Goal: Information Seeking & Learning: Learn about a topic

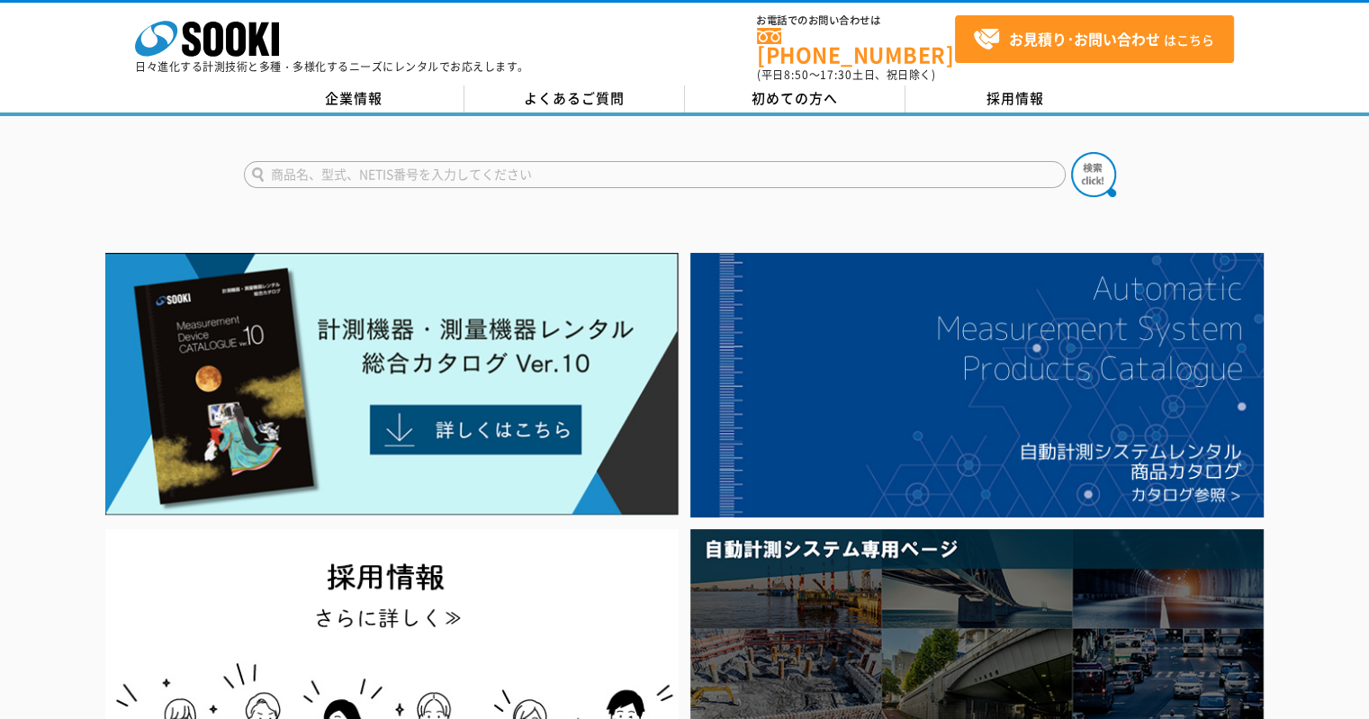
drag, startPoint x: 0, startPoint y: 0, endPoint x: 336, endPoint y: 153, distance: 369.1
click at [336, 161] on input "text" at bounding box center [655, 174] width 822 height 27
type input "e-moa"
click at [1071, 152] on button at bounding box center [1093, 174] width 45 height 45
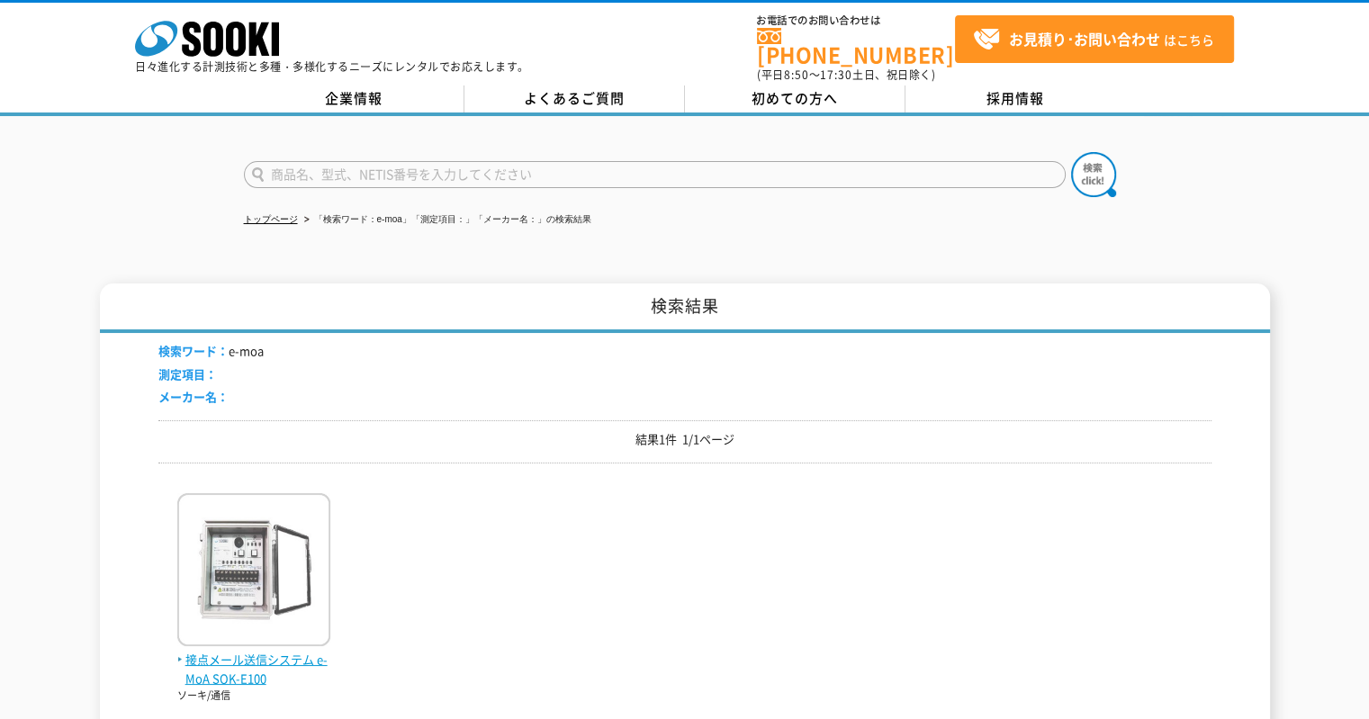
click at [250, 651] on span "接点メール送信システム e-MoA SOK-E100" at bounding box center [253, 670] width 153 height 38
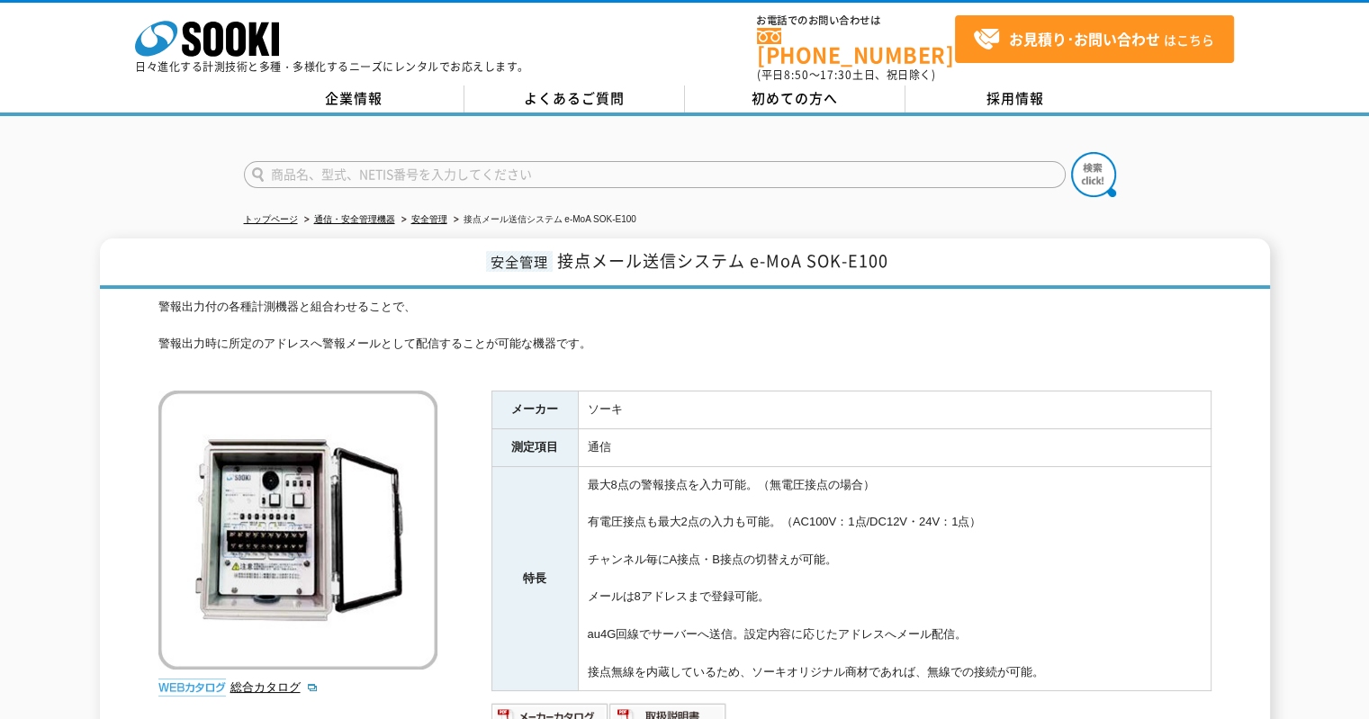
scroll to position [270, 0]
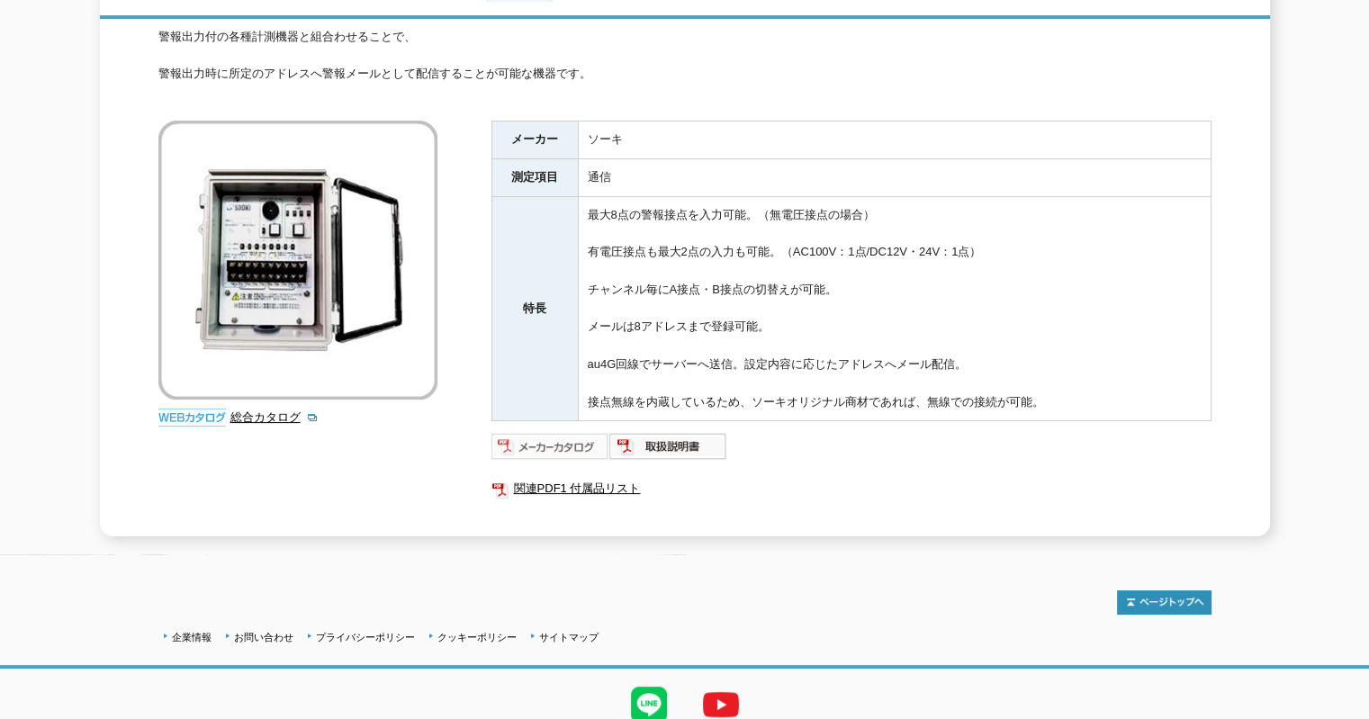
click at [552, 434] on img at bounding box center [551, 446] width 118 height 29
